Goal: Task Accomplishment & Management: Use online tool/utility

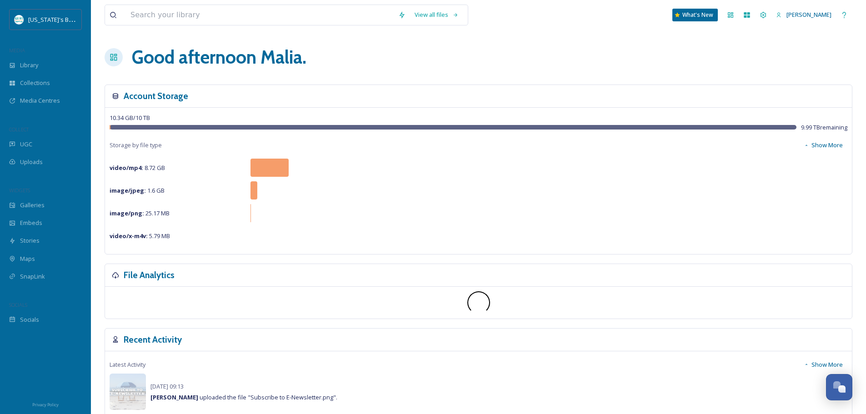
click at [31, 203] on span "Galleries" at bounding box center [32, 205] width 25 height 9
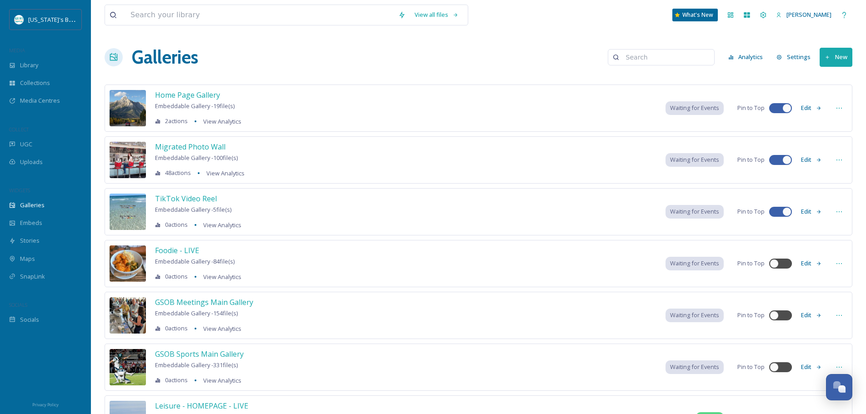
click at [820, 262] on icon at bounding box center [819, 264] width 6 height 6
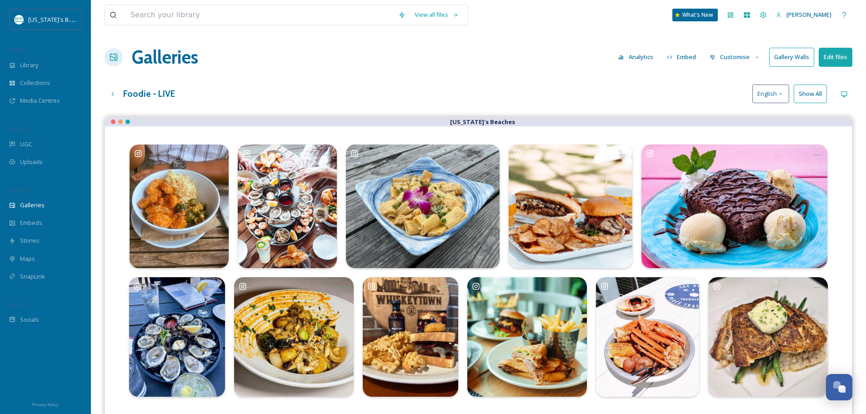
click at [746, 60] on button "Customise" at bounding box center [735, 57] width 60 height 18
click at [737, 131] on div "Lightbox" at bounding box center [737, 131] width 63 height 18
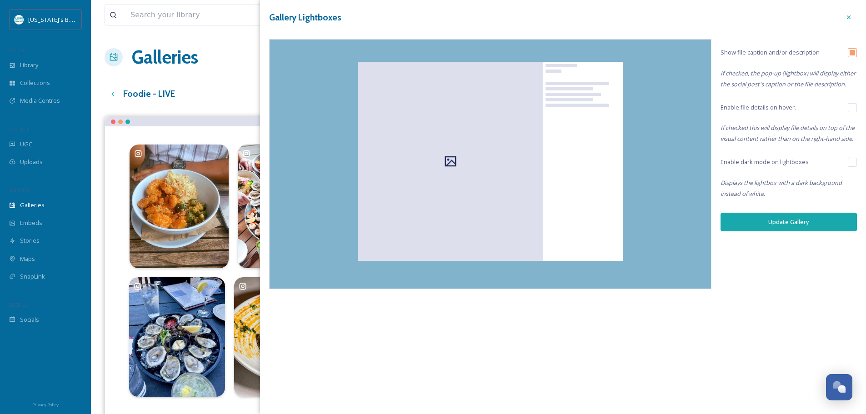
click at [194, 86] on div "Foodie - LIVE English Show All" at bounding box center [479, 94] width 748 height 19
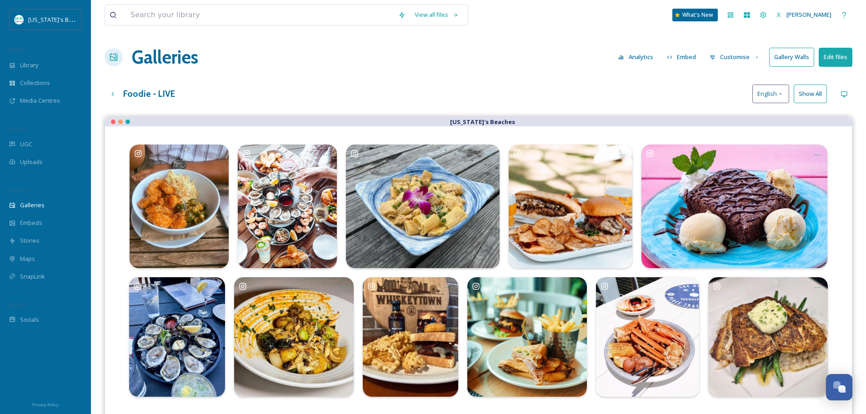
click at [729, 59] on button "Customise" at bounding box center [735, 57] width 60 height 18
click at [730, 145] on span "Template" at bounding box center [722, 149] width 25 height 9
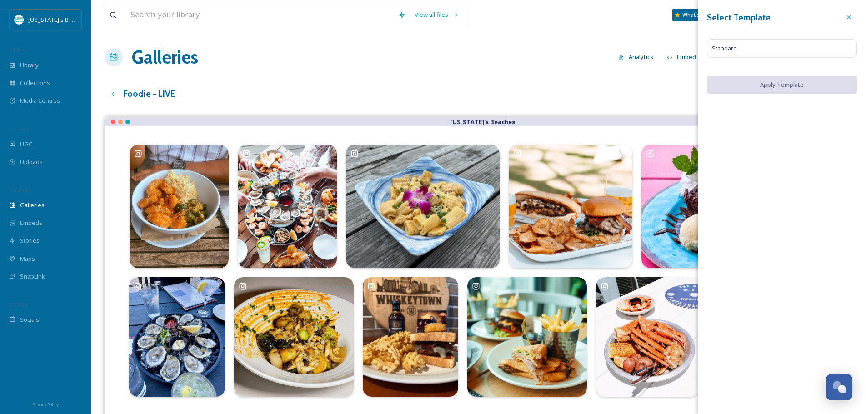
click at [849, 16] on icon at bounding box center [849, 17] width 7 height 7
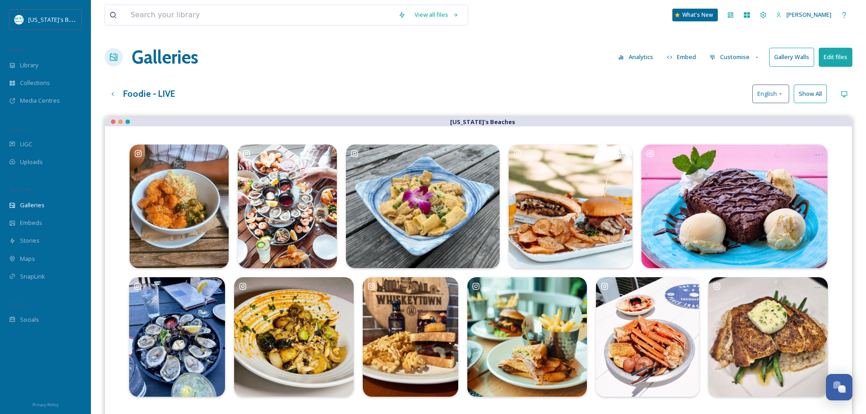
click at [746, 58] on button "Customise" at bounding box center [735, 57] width 60 height 18
click at [736, 110] on div "Buttons" at bounding box center [737, 114] width 63 height 18
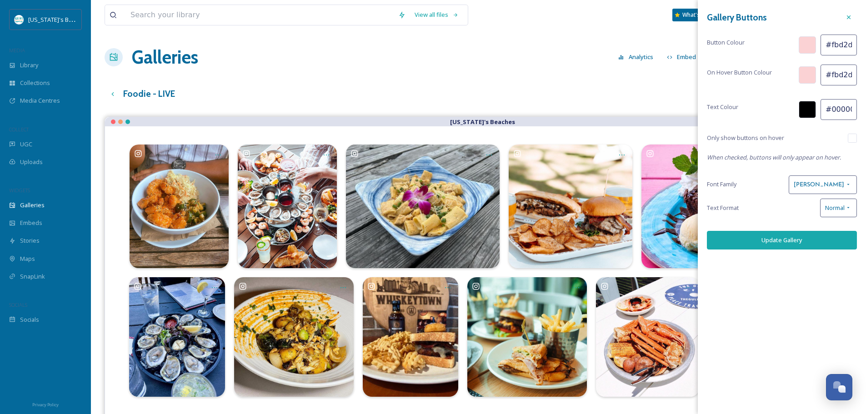
click at [810, 109] on div at bounding box center [807, 109] width 17 height 17
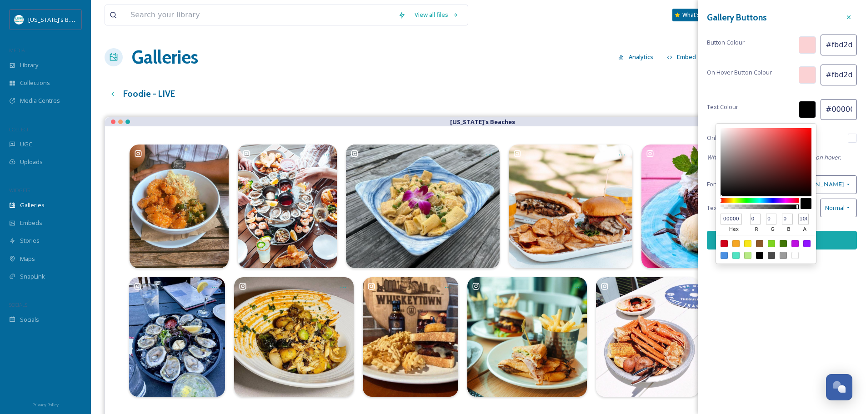
click at [755, 108] on div "Text Colour 000000 hex 0 r 0 g 0 b 100 a #000000" at bounding box center [782, 109] width 150 height 21
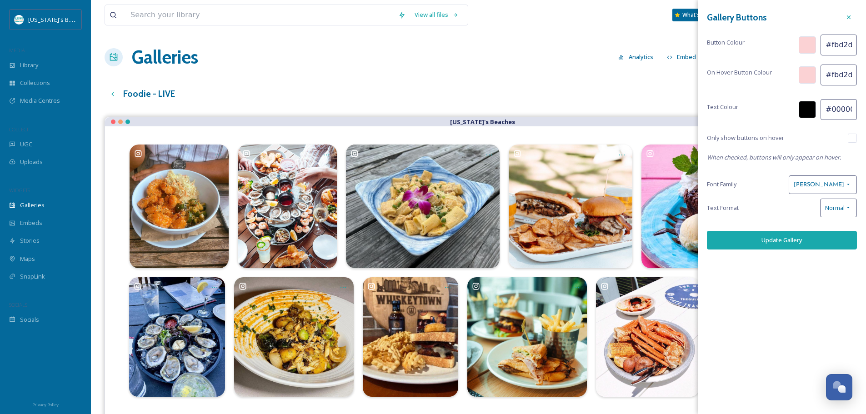
click at [833, 111] on input "#000000" at bounding box center [839, 109] width 36 height 21
type input "#04699b"
click at [796, 242] on button "Update Gallery" at bounding box center [782, 240] width 150 height 19
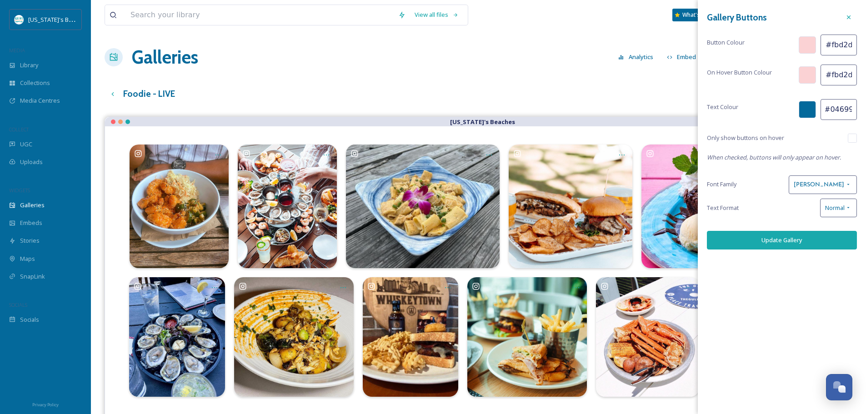
scroll to position [0, 0]
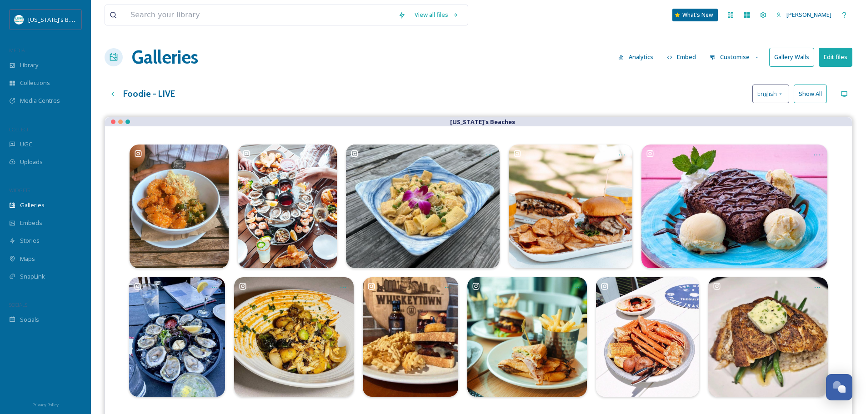
click at [731, 56] on button "Customise" at bounding box center [735, 57] width 60 height 18
click at [678, 99] on div "Foodie - LIVE English Show All" at bounding box center [479, 94] width 748 height 19
click at [771, 96] on span "English" at bounding box center [768, 94] width 20 height 9
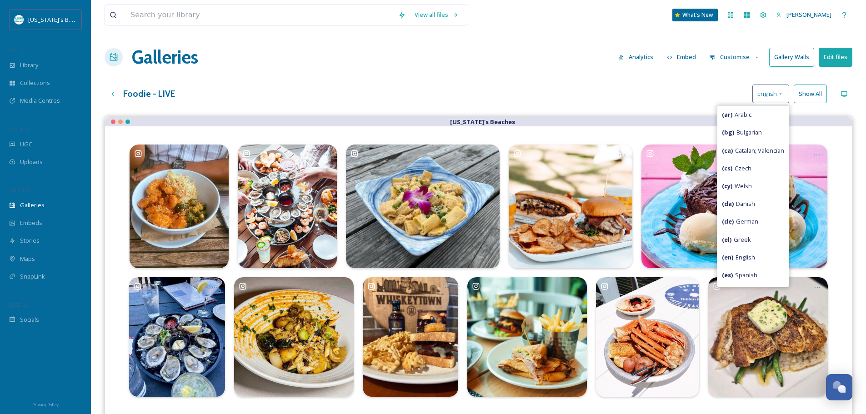
click at [641, 88] on div "Foodie - LIVE English ( ar ) Arabic ( bg ) Bulgarian ( ca ) Catalan; Valencian …" at bounding box center [479, 94] width 748 height 19
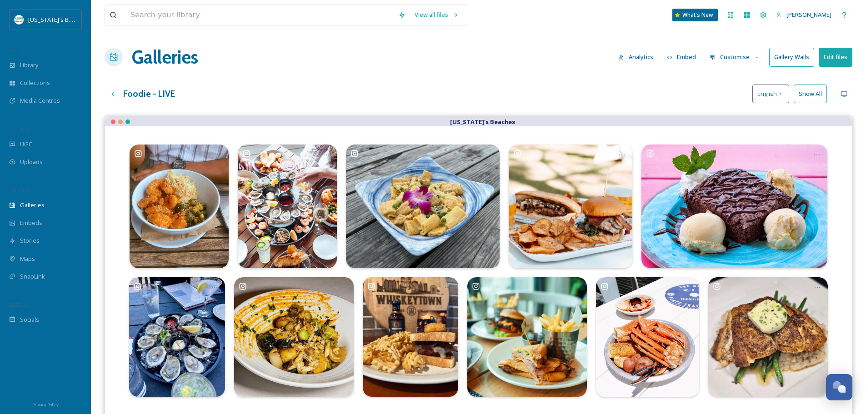
click at [669, 56] on icon at bounding box center [669, 57] width 5 height 4
click at [620, 101] on div "Foodie - LIVE English Show All" at bounding box center [479, 94] width 748 height 19
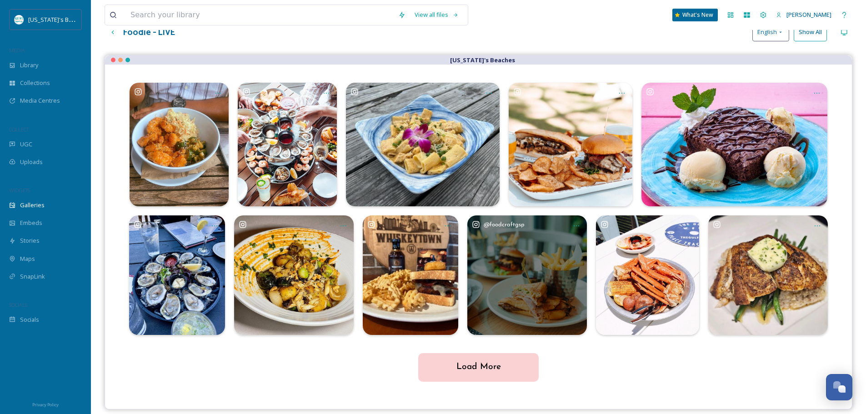
scroll to position [131, 0]
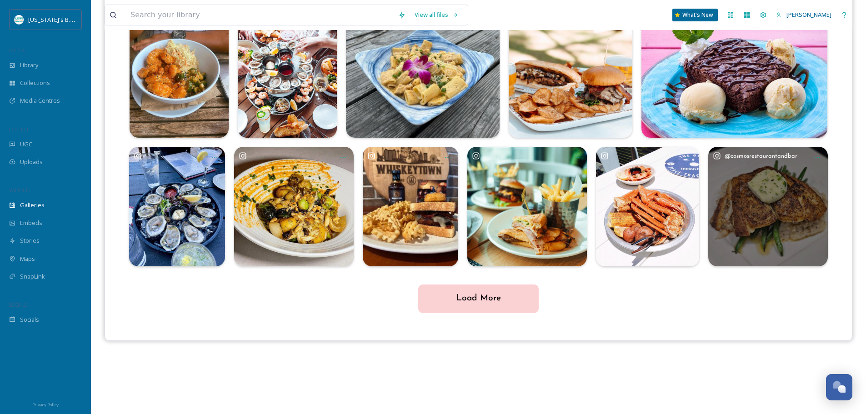
click at [736, 220] on div "@ cosmosrestaurantandbar" at bounding box center [769, 207] width 120 height 120
click at [718, 106] on div "Opens media popup. Media description: 🍫🥮🍦Some days, decadence rules! \a\a#today…" at bounding box center [735, 76] width 186 height 124
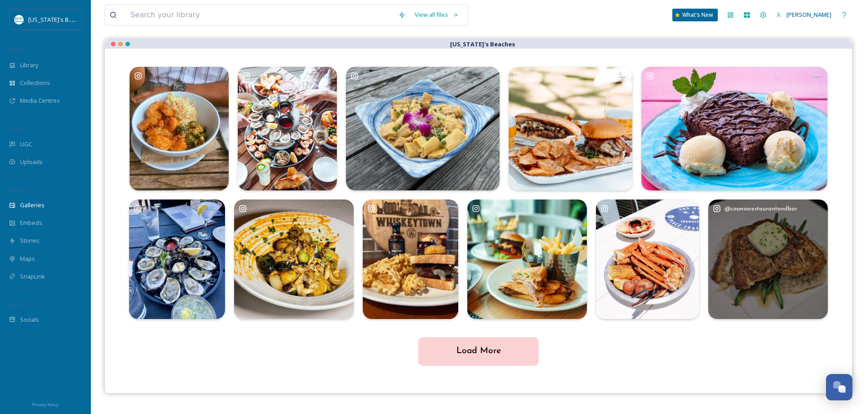
scroll to position [0, 0]
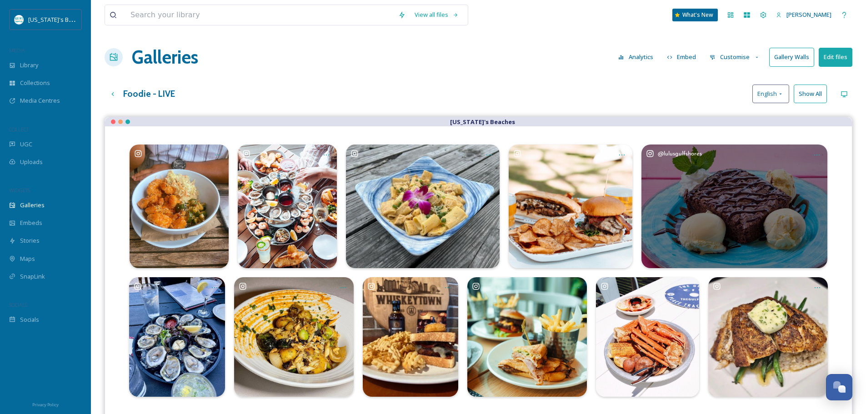
click at [816, 156] on icon "Opens media popup. Media description: 🍫🥮🍦Some days, decadence rules! \a\a#today…" at bounding box center [817, 154] width 7 height 7
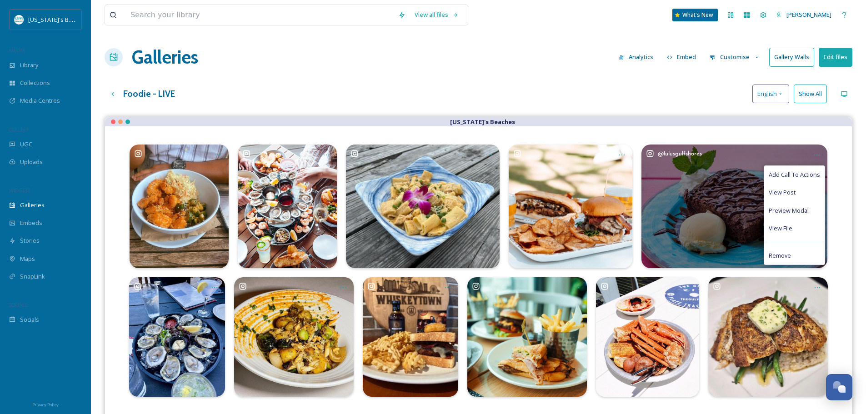
click at [790, 206] on div "Preview Modal" at bounding box center [795, 211] width 60 height 18
